Goal: Task Accomplishment & Management: Manage account settings

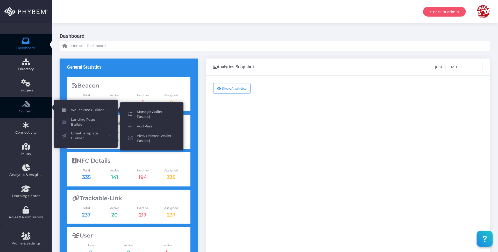
click at [149, 112] on span "Manage Wallet Pass(es)" at bounding box center [156, 114] width 39 height 10
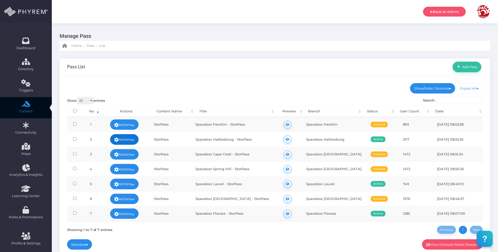
click at [134, 139] on link "Actions" at bounding box center [124, 139] width 29 height 10
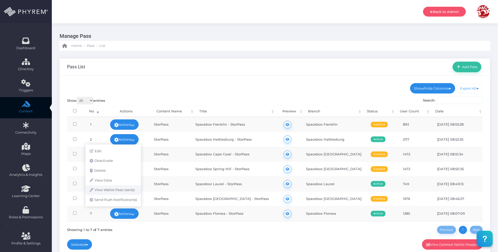
click at [128, 189] on link "View Wallet Pass User(s)" at bounding box center [114, 190] width 56 height 10
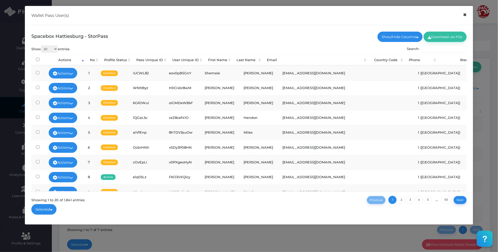
click at [465, 16] on button "×" at bounding box center [465, 15] width 10 height 12
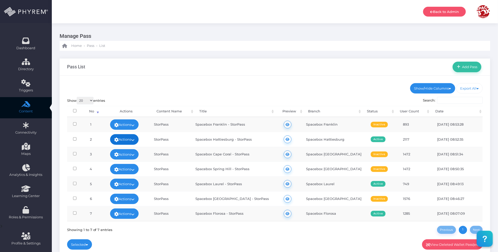
click at [135, 140] on icon at bounding box center [132, 140] width 3 height 0
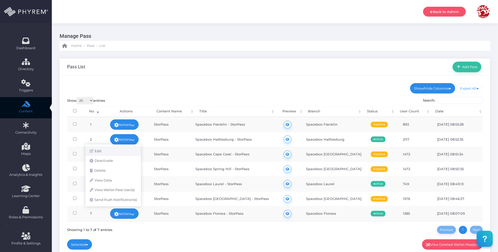
click at [118, 151] on link "Edit" at bounding box center [114, 152] width 56 height 10
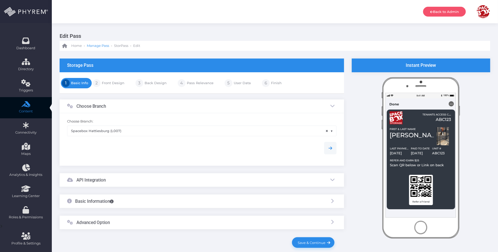
click at [98, 46] on span "Manage Pass" at bounding box center [98, 45] width 22 height 5
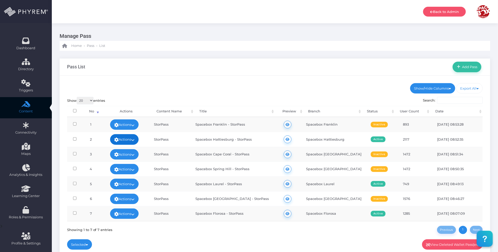
click at [135, 140] on icon at bounding box center [132, 140] width 3 height 0
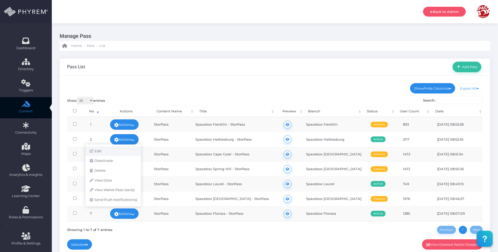
click at [125, 150] on link "Edit" at bounding box center [114, 152] width 56 height 10
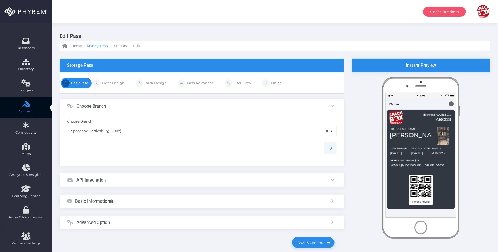
click at [101, 45] on span "Manage Pass" at bounding box center [98, 45] width 22 height 5
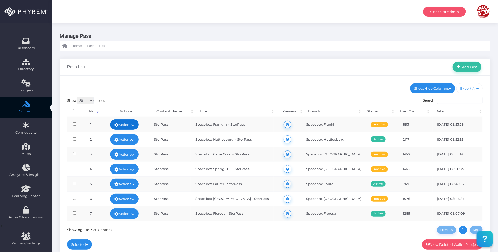
click at [135, 125] on icon at bounding box center [132, 125] width 3 height 0
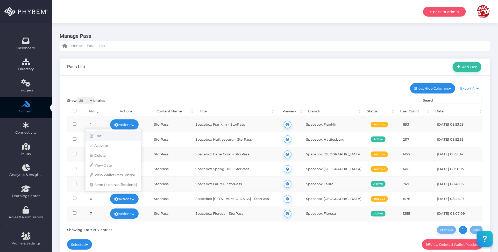
click at [124, 134] on link "Edit" at bounding box center [114, 136] width 56 height 10
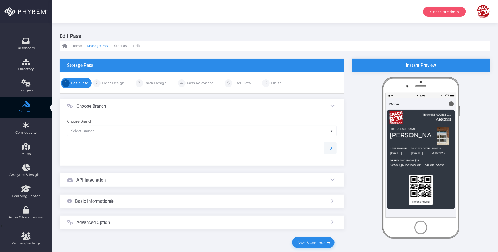
click at [97, 46] on span "Manage Pass" at bounding box center [98, 45] width 22 height 5
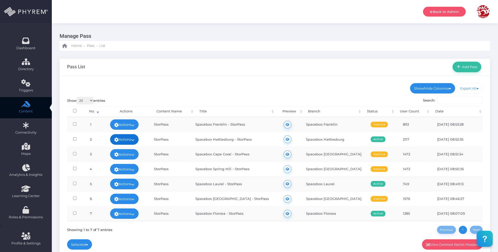
click at [135, 140] on icon at bounding box center [132, 140] width 3 height 0
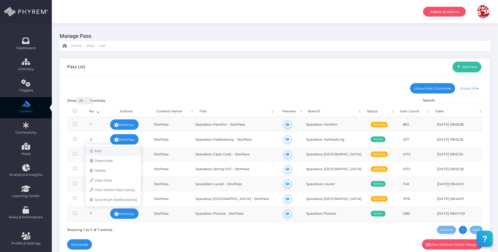
click at [123, 149] on link "Edit" at bounding box center [114, 152] width 56 height 10
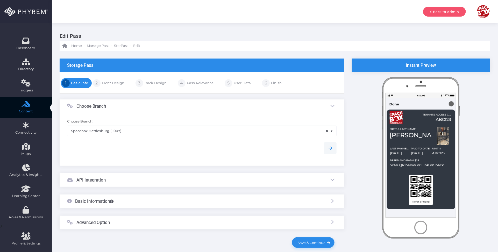
click at [115, 83] on link "Front Design" at bounding box center [113, 83] width 24 height 8
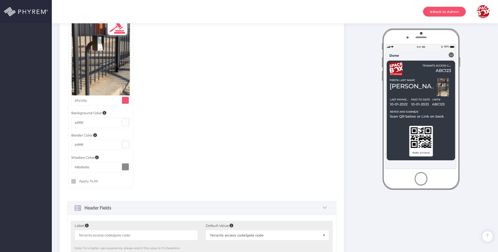
scroll to position [746, 0]
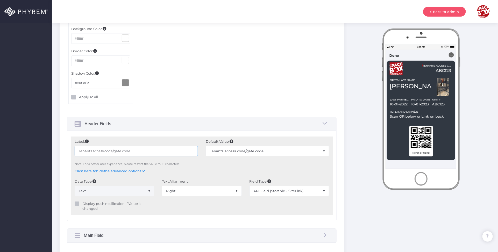
drag, startPoint x: 147, startPoint y: 152, endPoint x: 140, endPoint y: 134, distance: 19.3
click at [67, 147] on div "Label: Tenants access code/gate code Default Value: ABC123 Default Value: None …" at bounding box center [201, 176] width 269 height 90
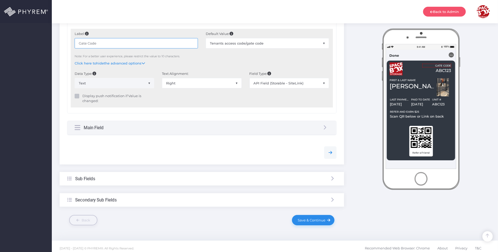
scroll to position [858, 0]
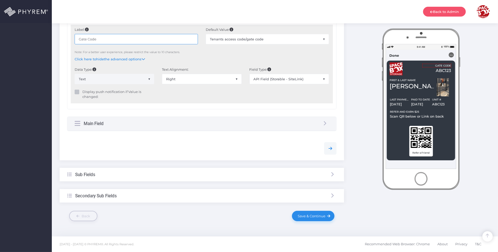
type input "Gate Code"
click at [144, 175] on div "Sub Fields" at bounding box center [202, 175] width 285 height 14
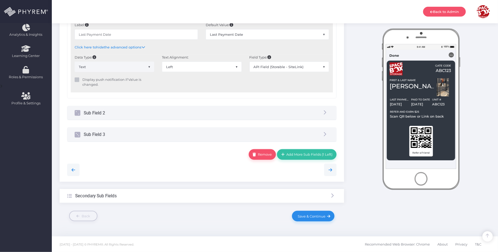
scroll to position [109, 0]
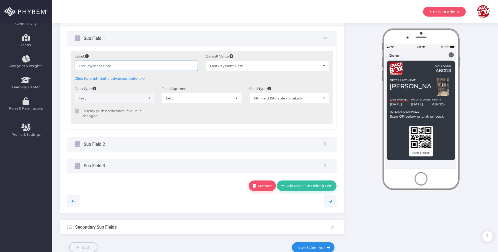
drag, startPoint x: 87, startPoint y: 66, endPoint x: 73, endPoint y: 66, distance: 14.0
click at [73, 66] on div "Label: Last Payment Date" at bounding box center [136, 65] width 131 height 22
click at [165, 66] on input "Payment Date" at bounding box center [136, 66] width 123 height 10
type input "Payment Date"
click at [197, 195] on div at bounding box center [202, 199] width 278 height 16
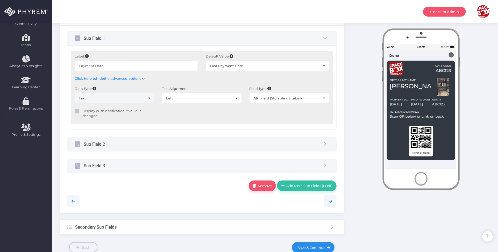
click at [452, 54] on div "..." at bounding box center [451, 54] width 5 height 5
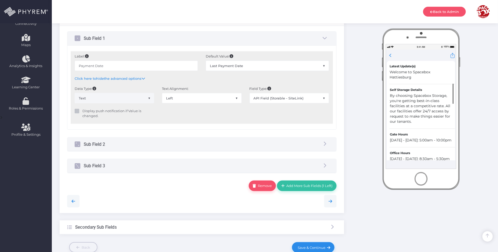
click at [453, 100] on div at bounding box center [454, 94] width 4 height 20
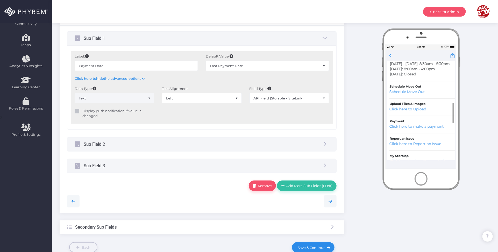
click at [453, 109] on div at bounding box center [453, 113] width 1 height 20
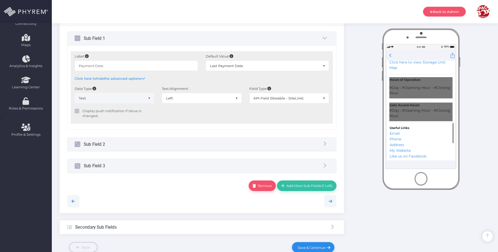
click at [454, 127] on div at bounding box center [453, 133] width 1 height 20
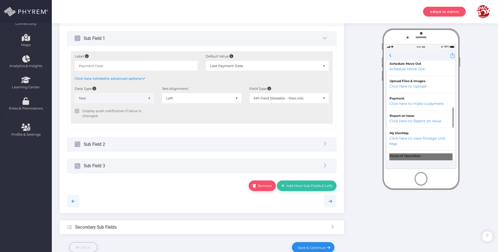
click at [456, 112] on div "Live Large. Store Better. Updated just now PHYREM Wallet Open" at bounding box center [421, 93] width 83 height 128
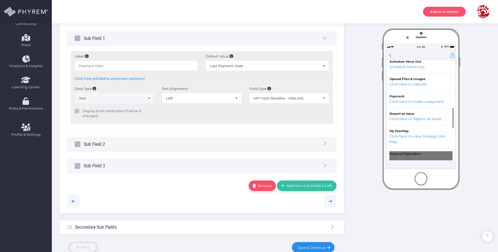
click at [455, 119] on div at bounding box center [454, 118] width 4 height 20
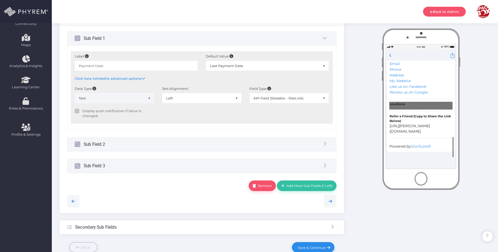
click at [456, 146] on div "Live Large. Store Better. Updated just now PHYREM Wallet Open" at bounding box center [421, 93] width 83 height 128
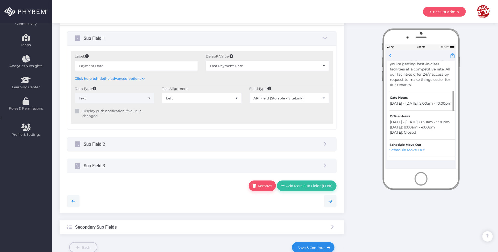
click at [464, 100] on div "Instant Preview Done ..." at bounding box center [421, 105] width 146 height 311
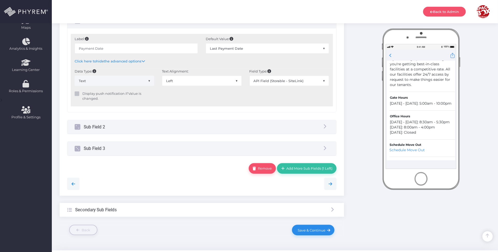
scroll to position [141, 0]
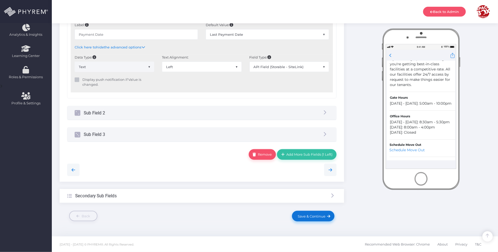
click at [323, 215] on span "Save & Continue" at bounding box center [311, 216] width 30 height 4
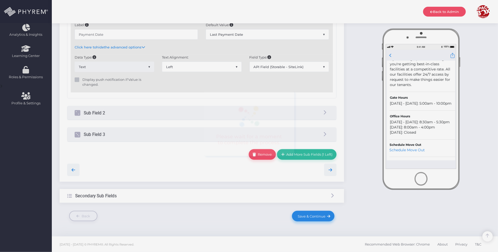
scroll to position [0, 0]
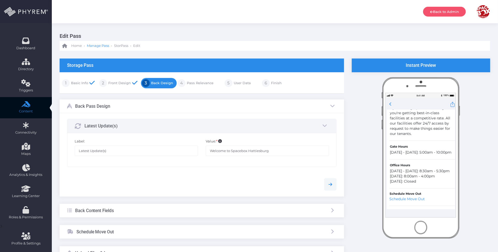
click at [94, 45] on span "Manage Pass" at bounding box center [98, 45] width 22 height 5
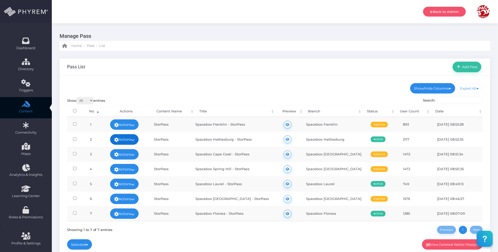
click at [134, 139] on link "Actions" at bounding box center [124, 139] width 29 height 10
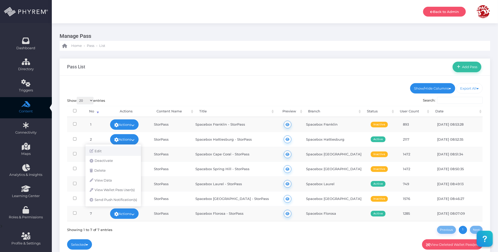
click at [119, 149] on link "Edit" at bounding box center [114, 152] width 56 height 10
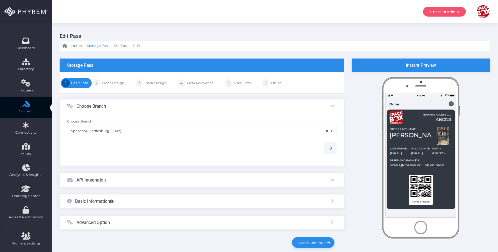
click at [102, 46] on span "Manage Pass" at bounding box center [98, 45] width 22 height 5
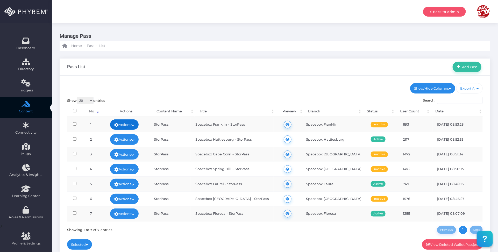
click at [139, 123] on link "Actions" at bounding box center [124, 125] width 29 height 10
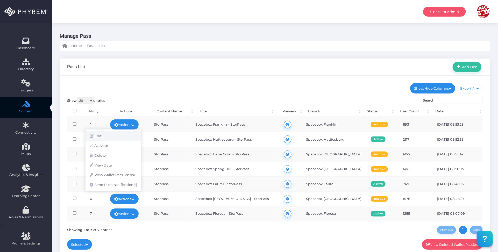
click at [122, 133] on link "Edit" at bounding box center [114, 136] width 56 height 10
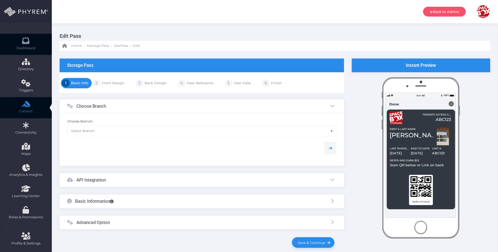
click at [29, 41] on icon at bounding box center [26, 41] width 9 height 0
